Goal: Task Accomplishment & Management: Manage account settings

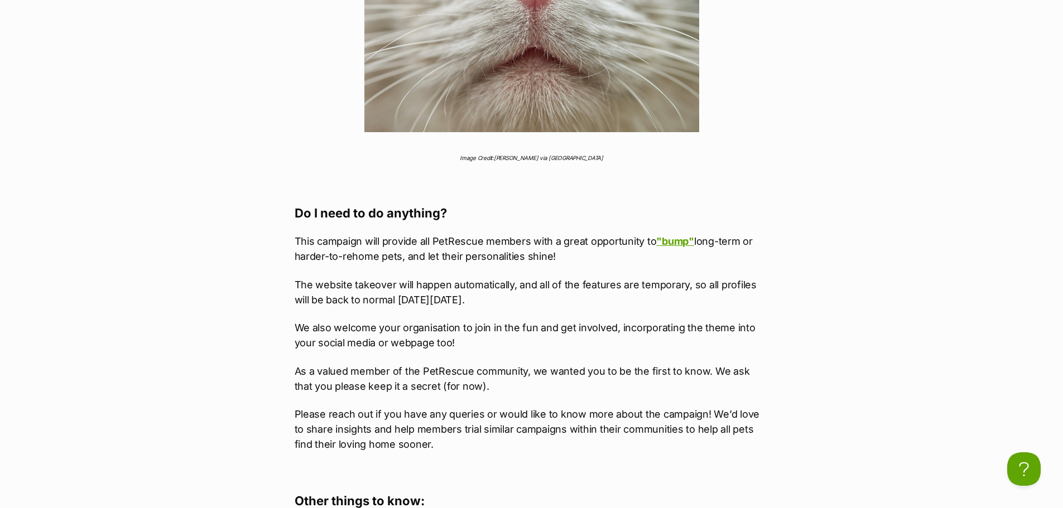
scroll to position [1395, 0]
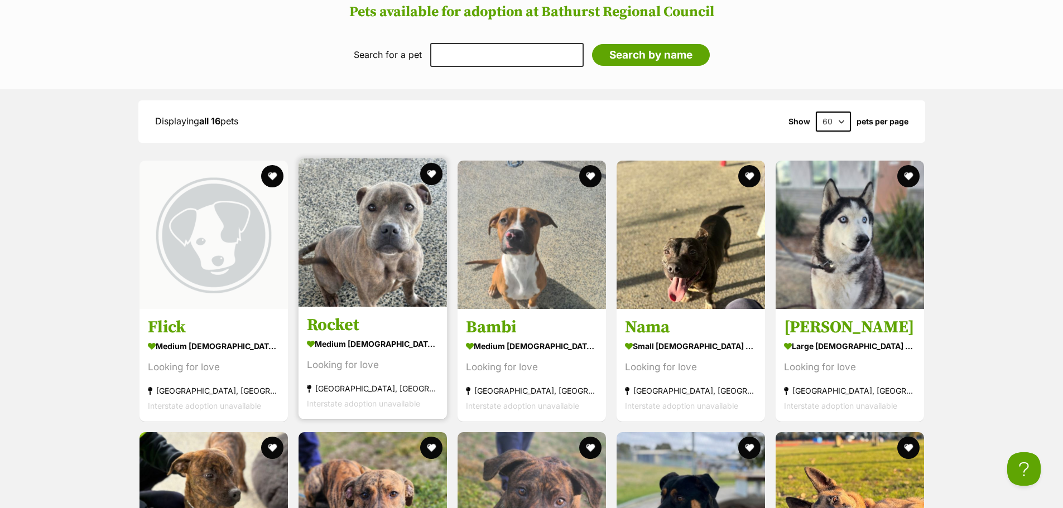
scroll to position [1339, 0]
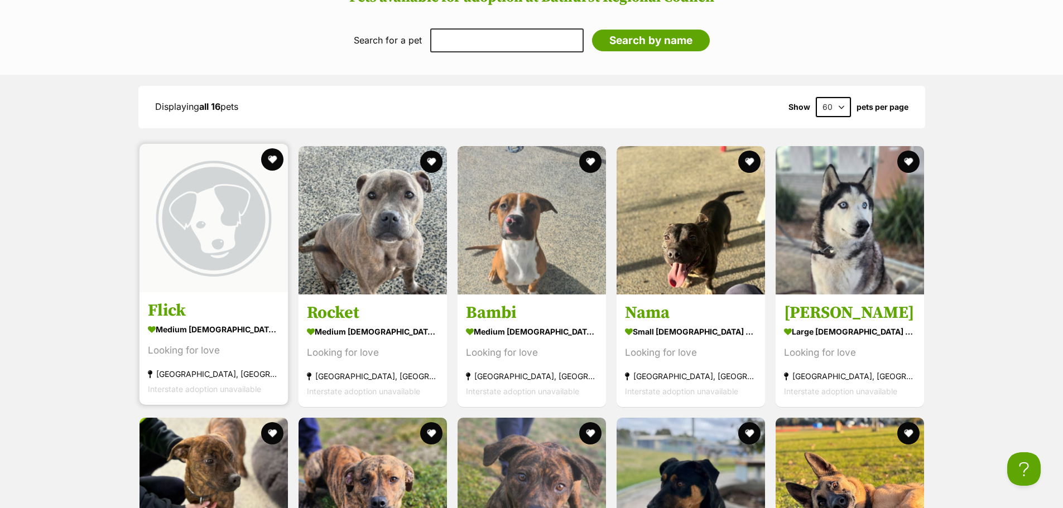
click at [204, 290] on img at bounding box center [213, 218] width 148 height 148
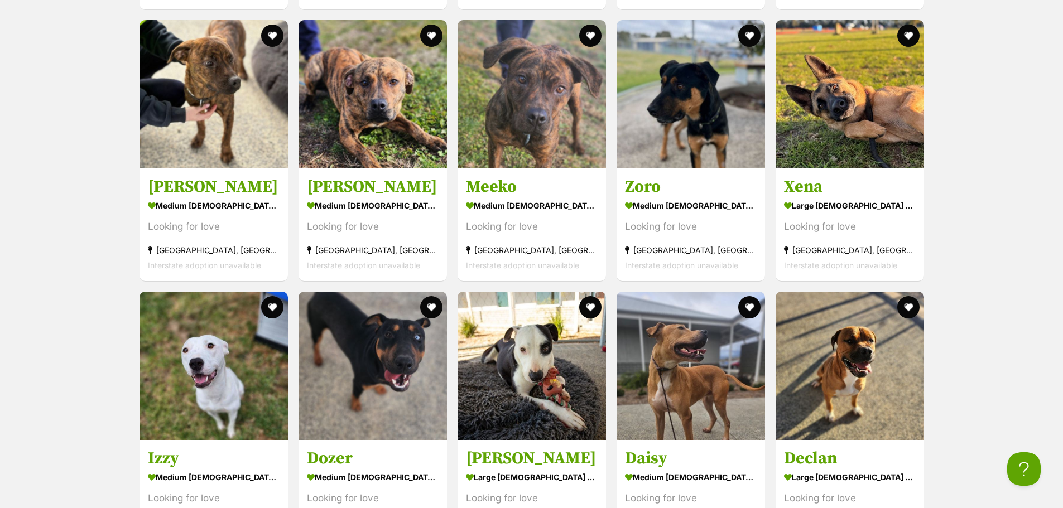
scroll to position [1841, 0]
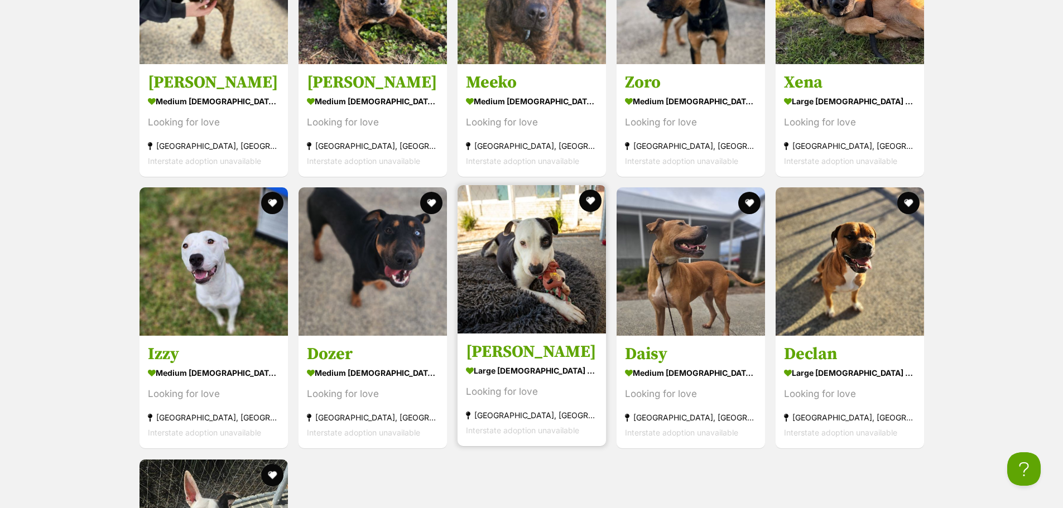
click at [542, 316] on img at bounding box center [531, 259] width 148 height 148
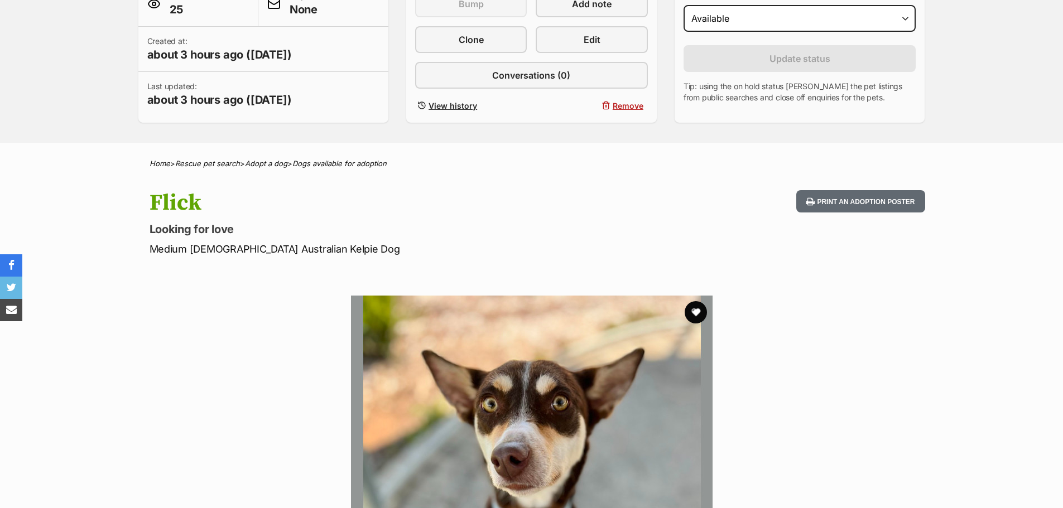
scroll to position [279, 0]
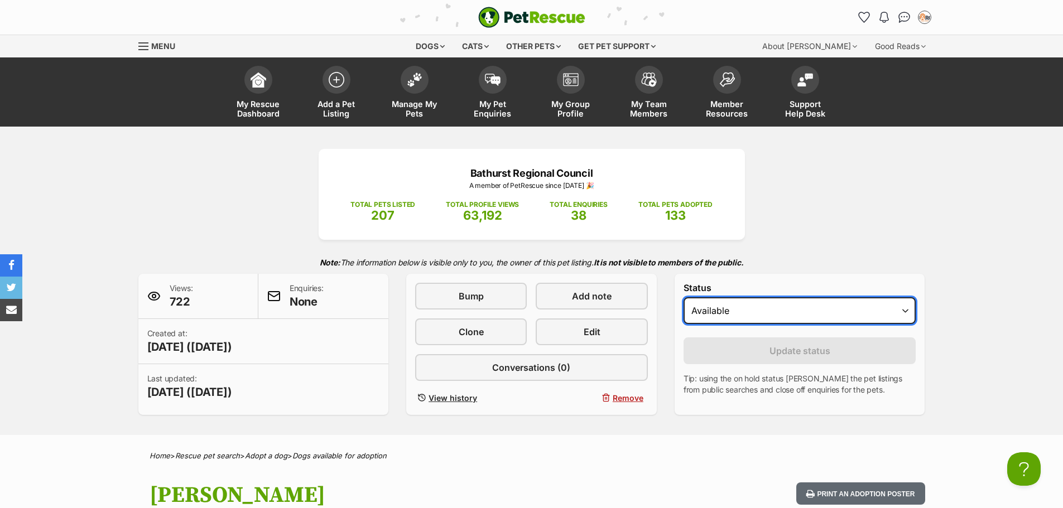
click at [708, 315] on select "Draft Available On hold Adopted" at bounding box center [799, 310] width 233 height 27
select select "rehomed"
click at [683, 297] on select "Draft Available On hold Adopted" at bounding box center [799, 310] width 233 height 27
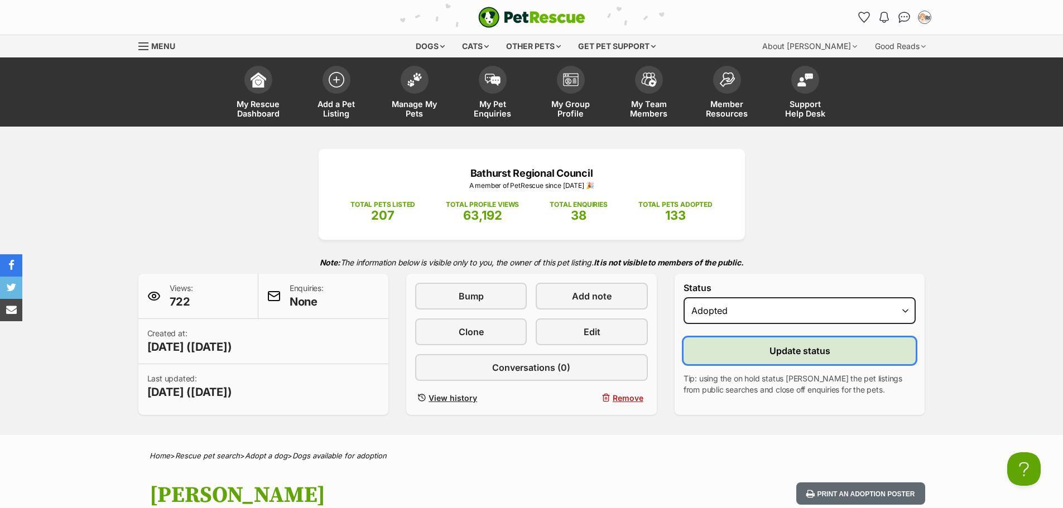
click at [724, 356] on button "Update status" at bounding box center [799, 351] width 233 height 27
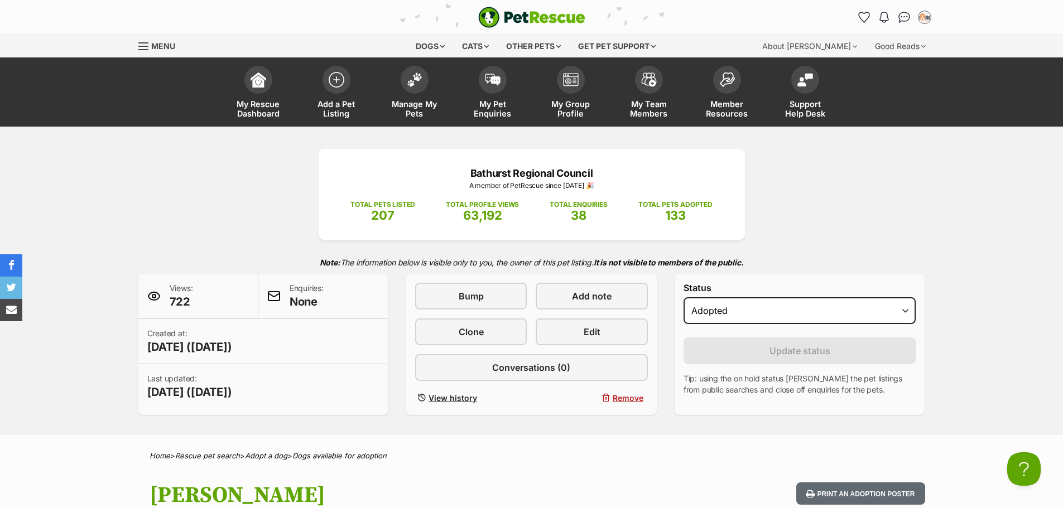
scroll to position [0, 9]
click at [417, 75] on img at bounding box center [415, 77] width 16 height 15
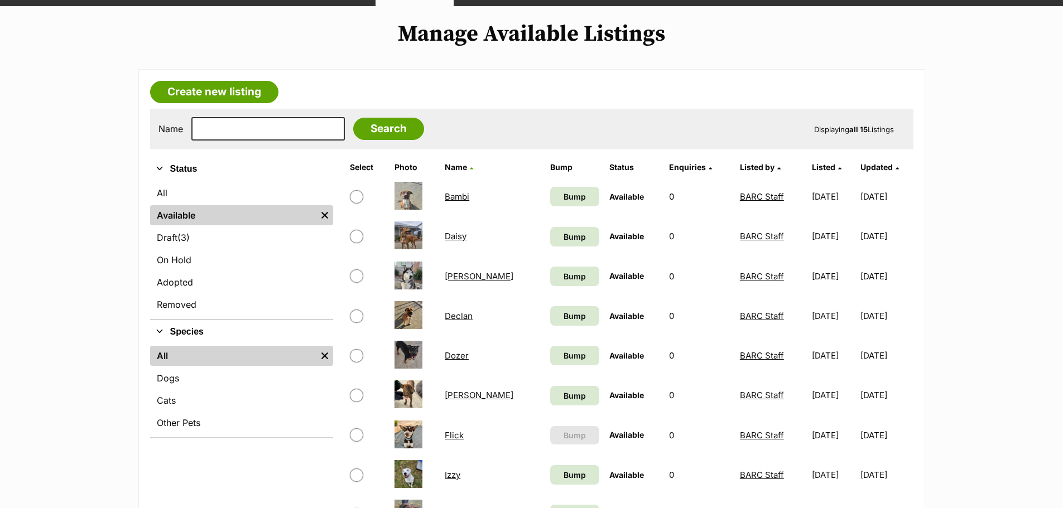
scroll to position [56, 0]
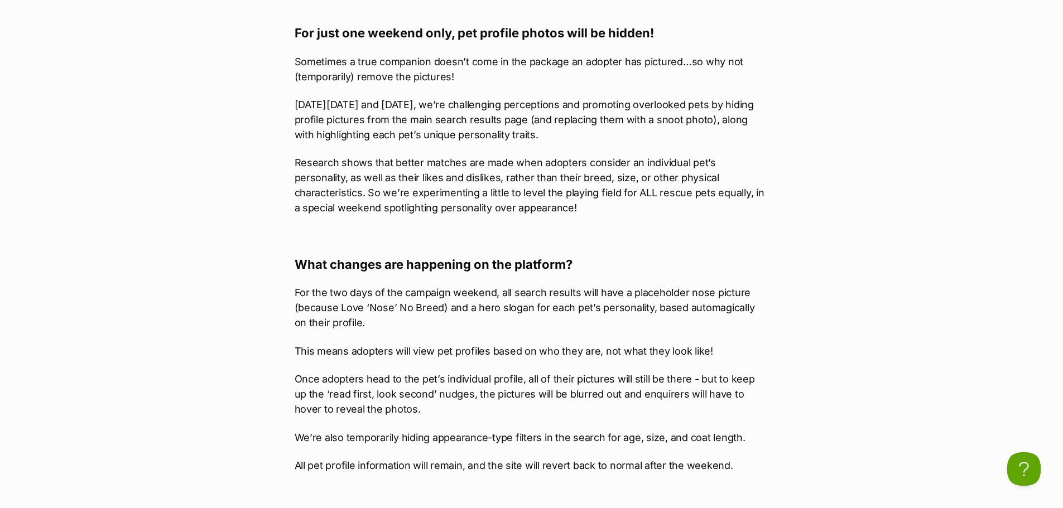
scroll to position [725, 0]
